Goal: Transaction & Acquisition: Purchase product/service

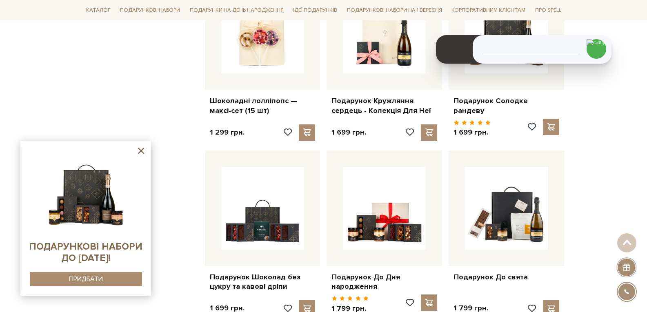
scroll to position [2618, 0]
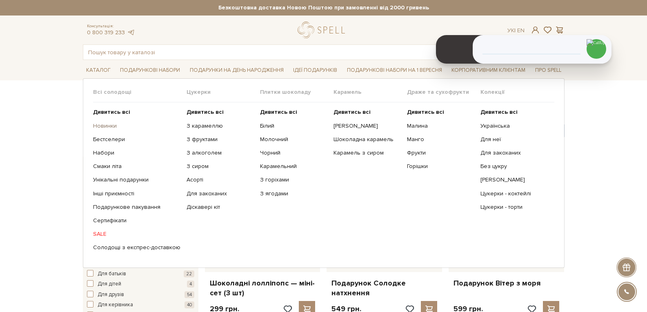
click at [109, 124] on link "Новинки" at bounding box center [136, 125] width 87 height 7
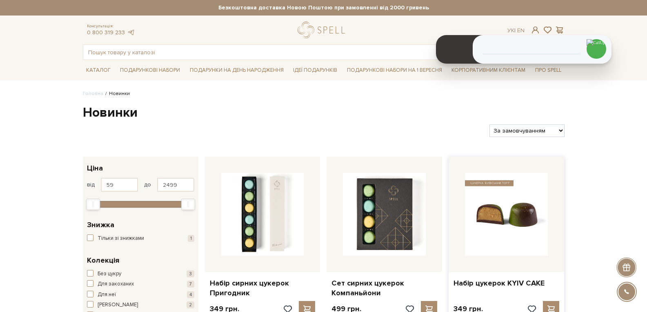
click at [517, 191] on img at bounding box center [506, 214] width 83 height 83
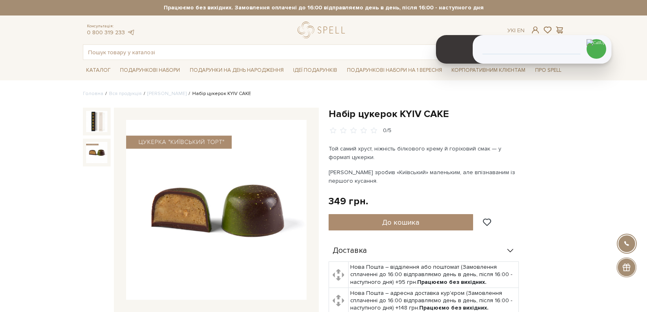
click at [99, 153] on img at bounding box center [96, 152] width 21 height 21
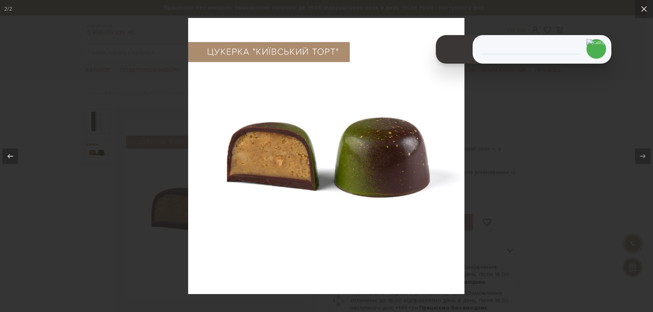
click at [579, 162] on div at bounding box center [326, 156] width 653 height 312
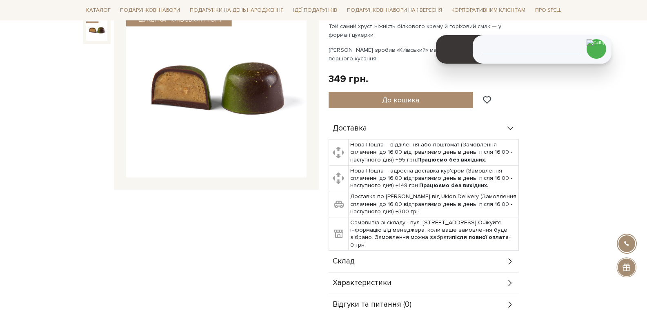
scroll to position [204, 0]
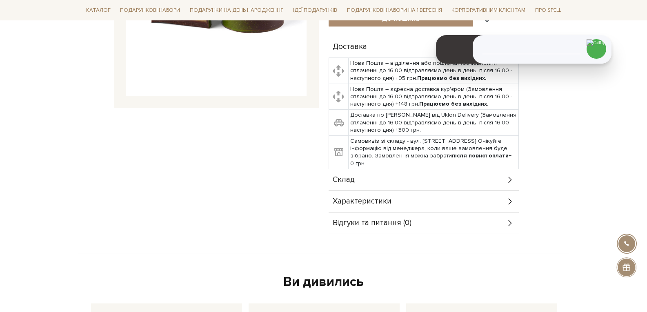
click at [394, 185] on div "Склад" at bounding box center [423, 179] width 190 height 21
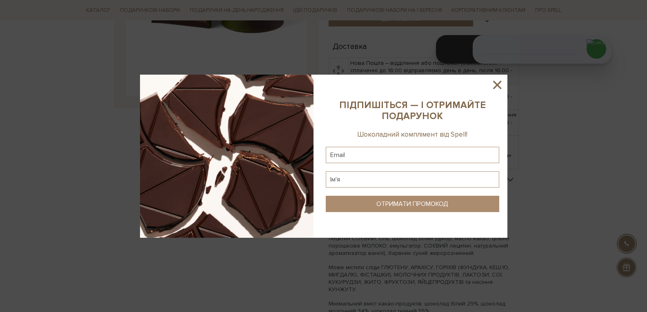
click at [494, 85] on icon at bounding box center [497, 85] width 14 height 14
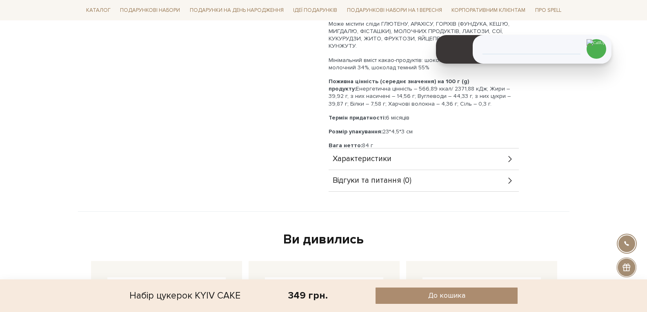
scroll to position [449, 0]
